Goal: Navigation & Orientation: Find specific page/section

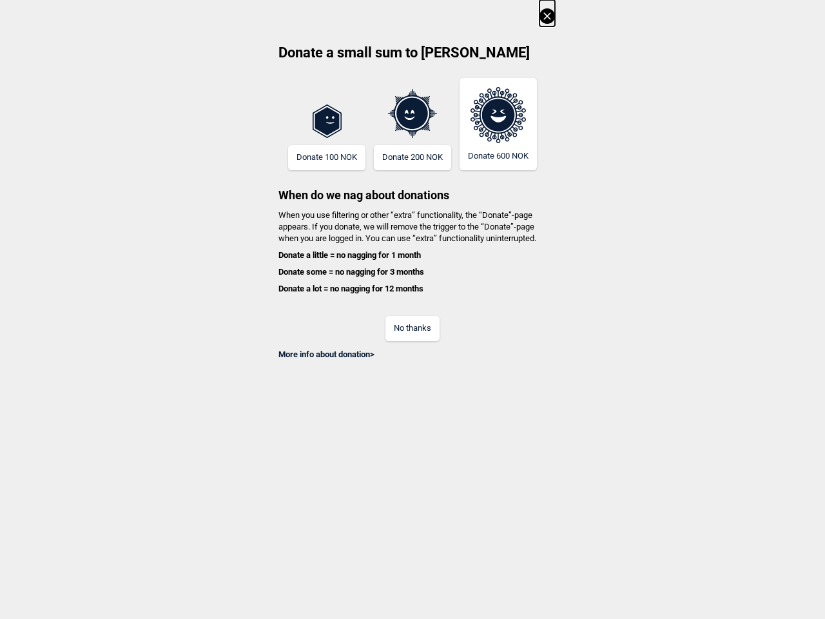
click at [412, 309] on div "No thanks" at bounding box center [412, 320] width 285 height 42
click at [547, 13] on icon at bounding box center [546, 15] width 15 height 15
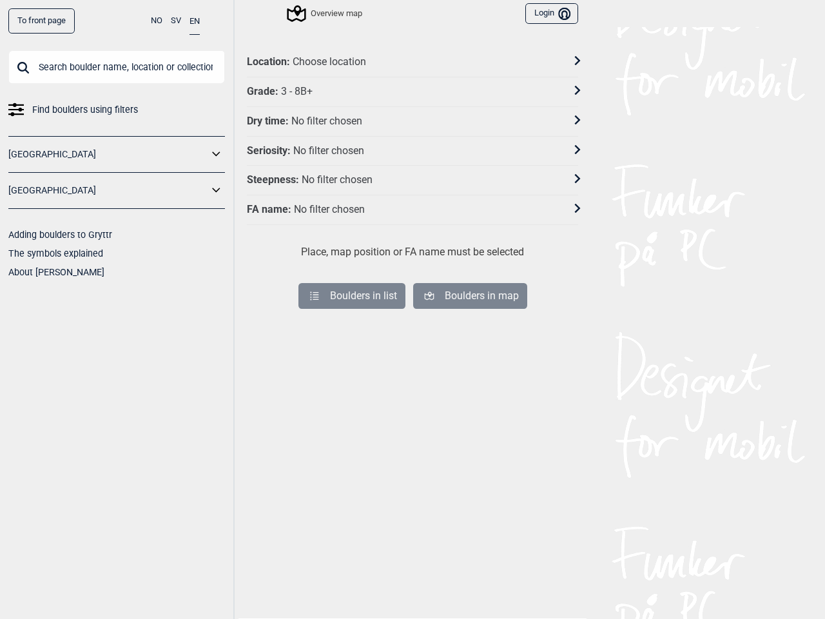
click at [327, 124] on div "No filter chosen" at bounding box center [326, 122] width 71 height 14
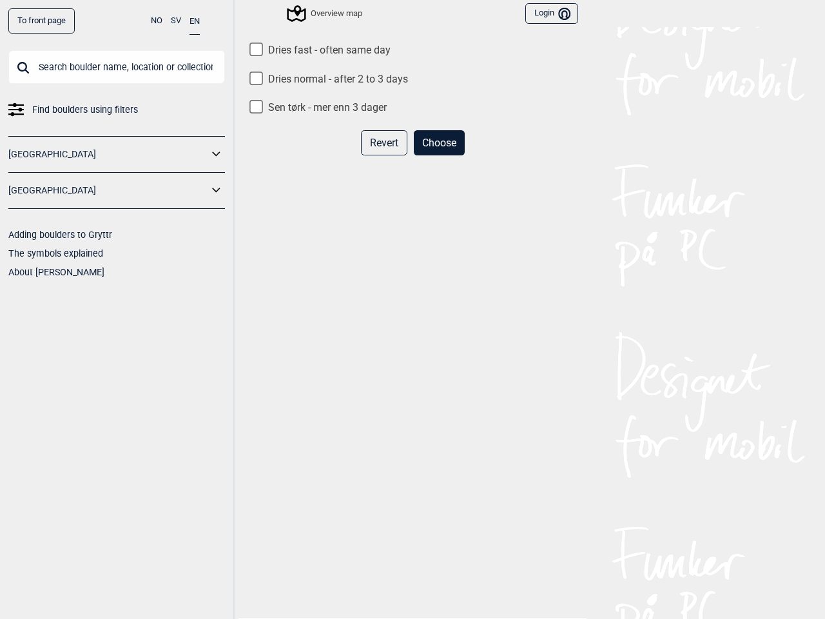
click at [327, 157] on div "Revert Choose" at bounding box center [412, 147] width 331 height 35
click at [412, 117] on div "Dries fast - often same day Dries normal - after 2 to 3 days Sen tørk - mer enn…" at bounding box center [412, 339] width 331 height 590
click at [412, 157] on div "Revert Choose" at bounding box center [412, 147] width 331 height 35
click at [498, 124] on div "Dries fast - often same day Dries normal - after 2 to 3 days Sen tørk - mer enn…" at bounding box center [412, 339] width 331 height 590
click at [412, 255] on div "Dries fast - often same day Dries normal - after 2 to 3 days Sen tørk - mer enn…" at bounding box center [412, 339] width 331 height 590
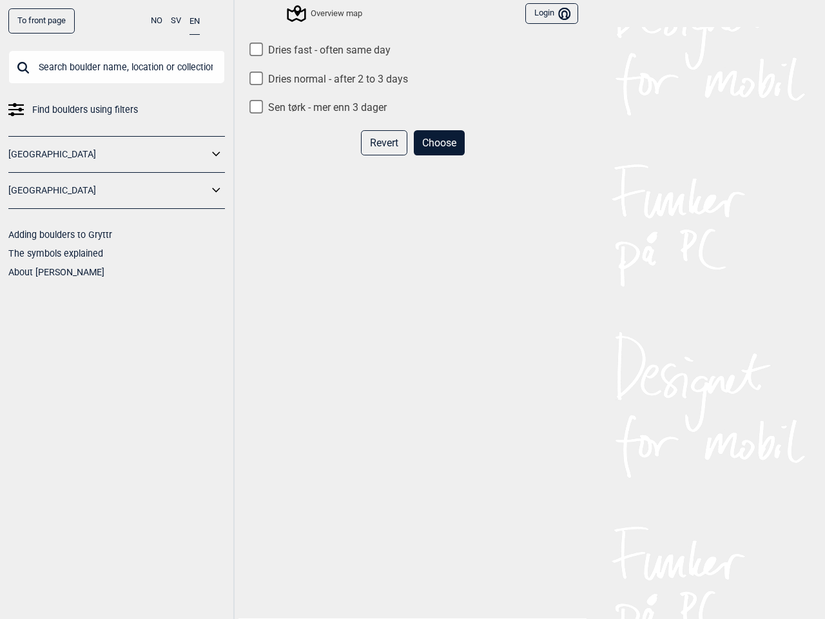
click at [412, 272] on div "Dries fast - often same day Dries normal - after 2 to 3 days Sen tørk - mer enn…" at bounding box center [412, 339] width 331 height 590
click at [412, 289] on div "Dries fast - often same day Dries normal - after 2 to 3 days Sen tørk - mer enn…" at bounding box center [412, 339] width 331 height 590
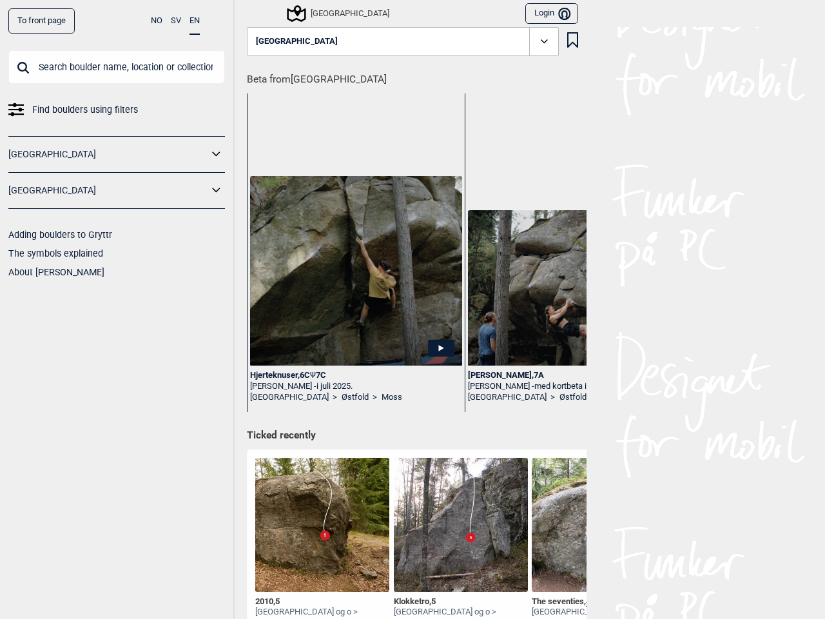
click at [157, 21] on button "NO" at bounding box center [157, 20] width 12 height 25
click at [176, 21] on button "SV" at bounding box center [176, 20] width 10 height 25
click at [195, 21] on button "EN" at bounding box center [194, 20] width 10 height 25
click at [216, 154] on icon at bounding box center [216, 154] width 17 height 19
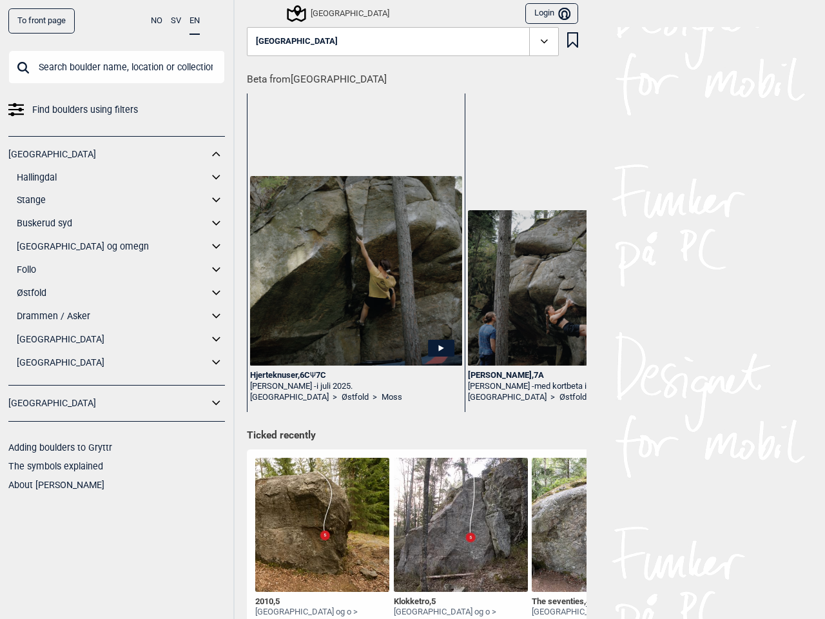
click at [216, 190] on div "[GEOGRAPHIC_DATA] Hallingdal Gol Ål Stange Kolomoen [GEOGRAPHIC_DATA] [GEOGRAPH…" at bounding box center [116, 260] width 216 height 249
click at [253, 13] on div "[GEOGRAPHIC_DATA]" at bounding box center [318, 14] width 142 height 22
click at [305, 14] on div "[GEOGRAPHIC_DATA]" at bounding box center [339, 13] width 101 height 15
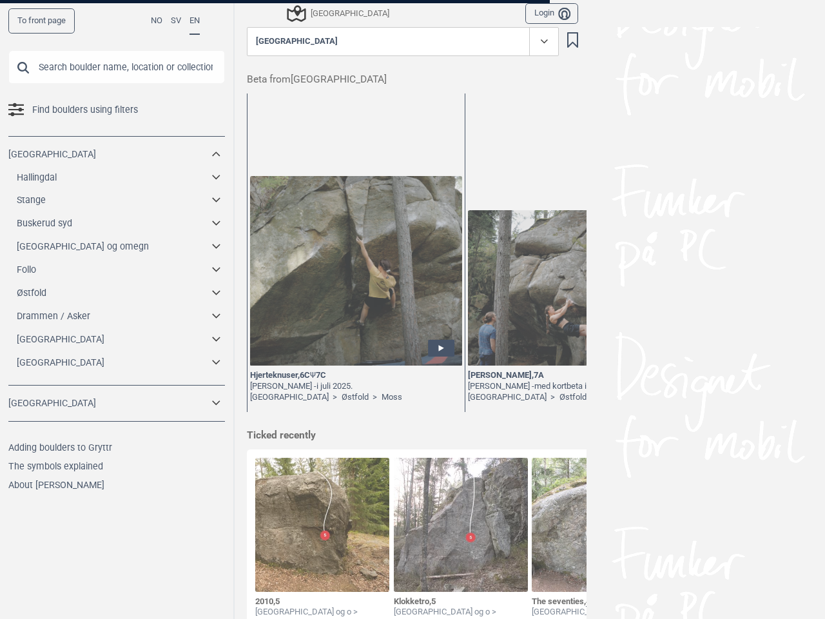
click at [546, 14] on button "Login Bruker" at bounding box center [551, 13] width 53 height 21
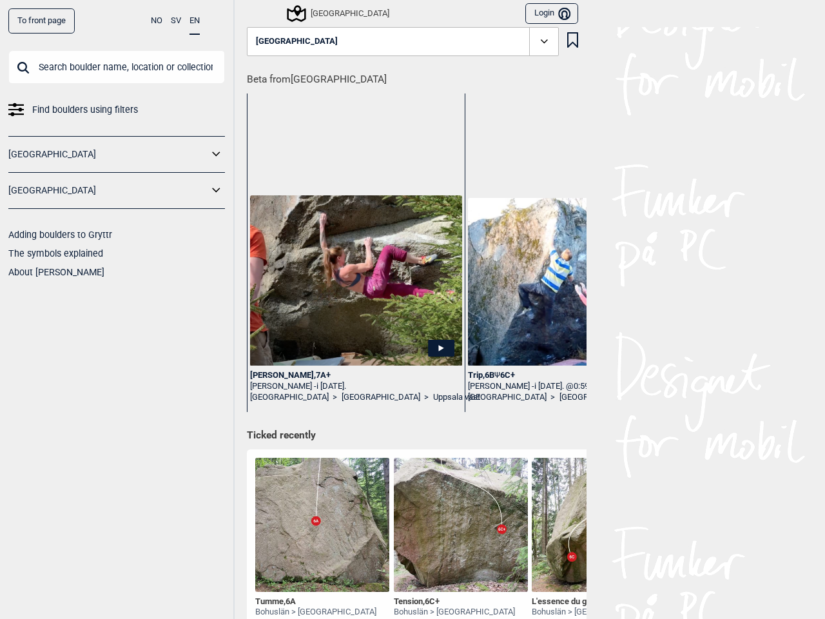
click at [157, 21] on button "NO" at bounding box center [157, 20] width 12 height 25
click at [176, 21] on button "SV" at bounding box center [176, 20] width 10 height 25
click at [195, 21] on button "EN" at bounding box center [194, 20] width 10 height 25
click at [216, 154] on icon at bounding box center [216, 154] width 17 height 19
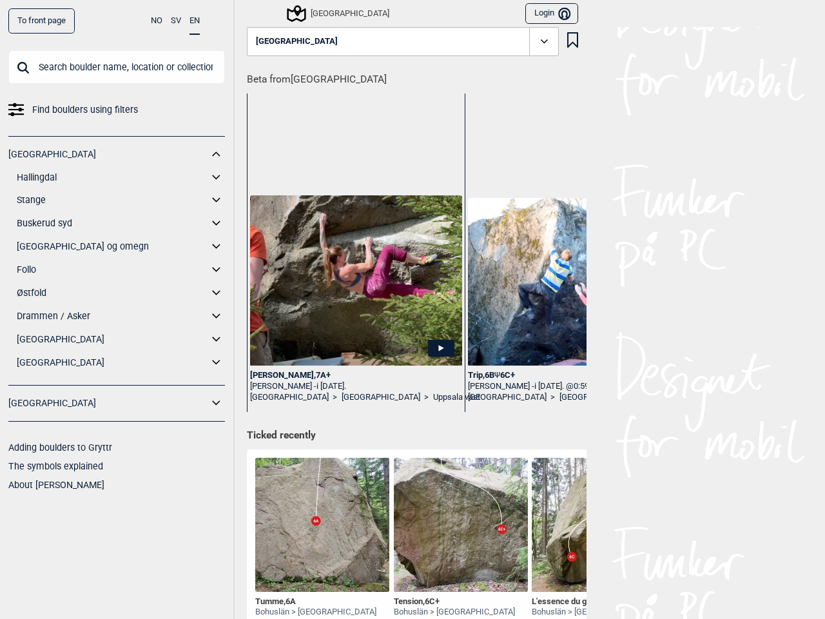
click at [216, 190] on div "[GEOGRAPHIC_DATA] Hallingdal Gol Ål Stange Kolomoen [GEOGRAPHIC_DATA] [GEOGRAPH…" at bounding box center [116, 260] width 216 height 249
click at [253, 13] on div "[GEOGRAPHIC_DATA]" at bounding box center [318, 14] width 142 height 22
click at [307, 14] on div "[GEOGRAPHIC_DATA]" at bounding box center [339, 13] width 101 height 15
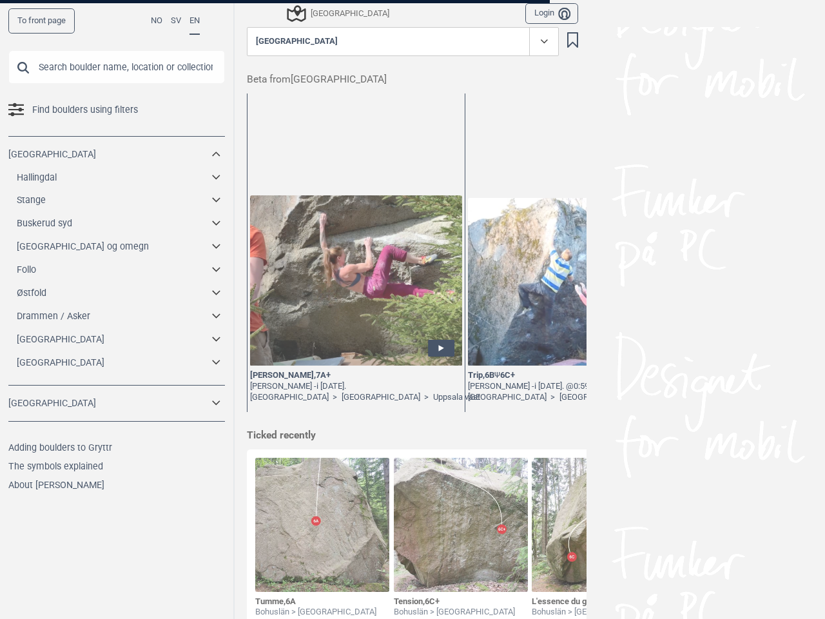
click at [546, 14] on button "Login Bruker" at bounding box center [551, 13] width 53 height 21
